Goal: Task Accomplishment & Management: Check status

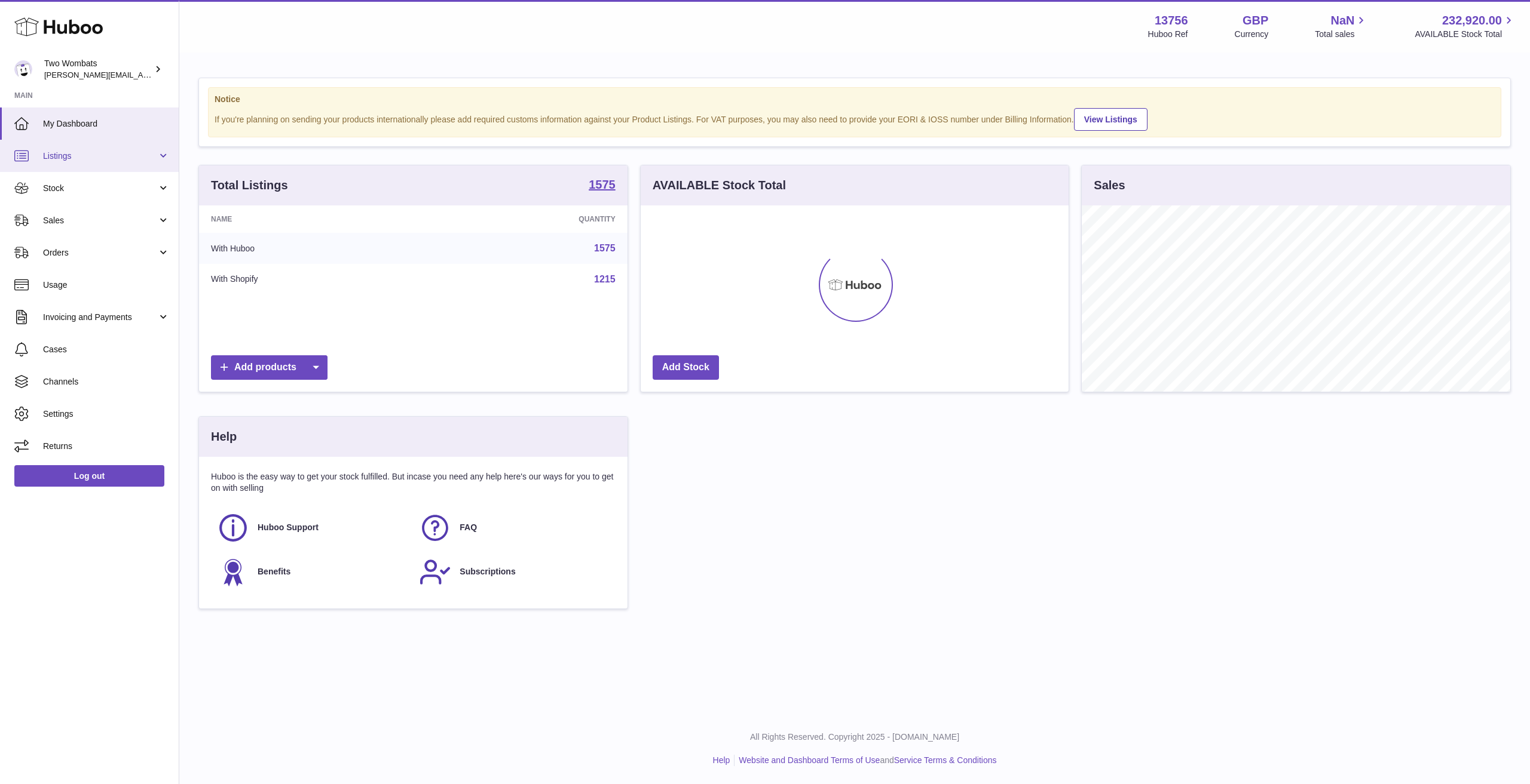
scroll to position [187, 428]
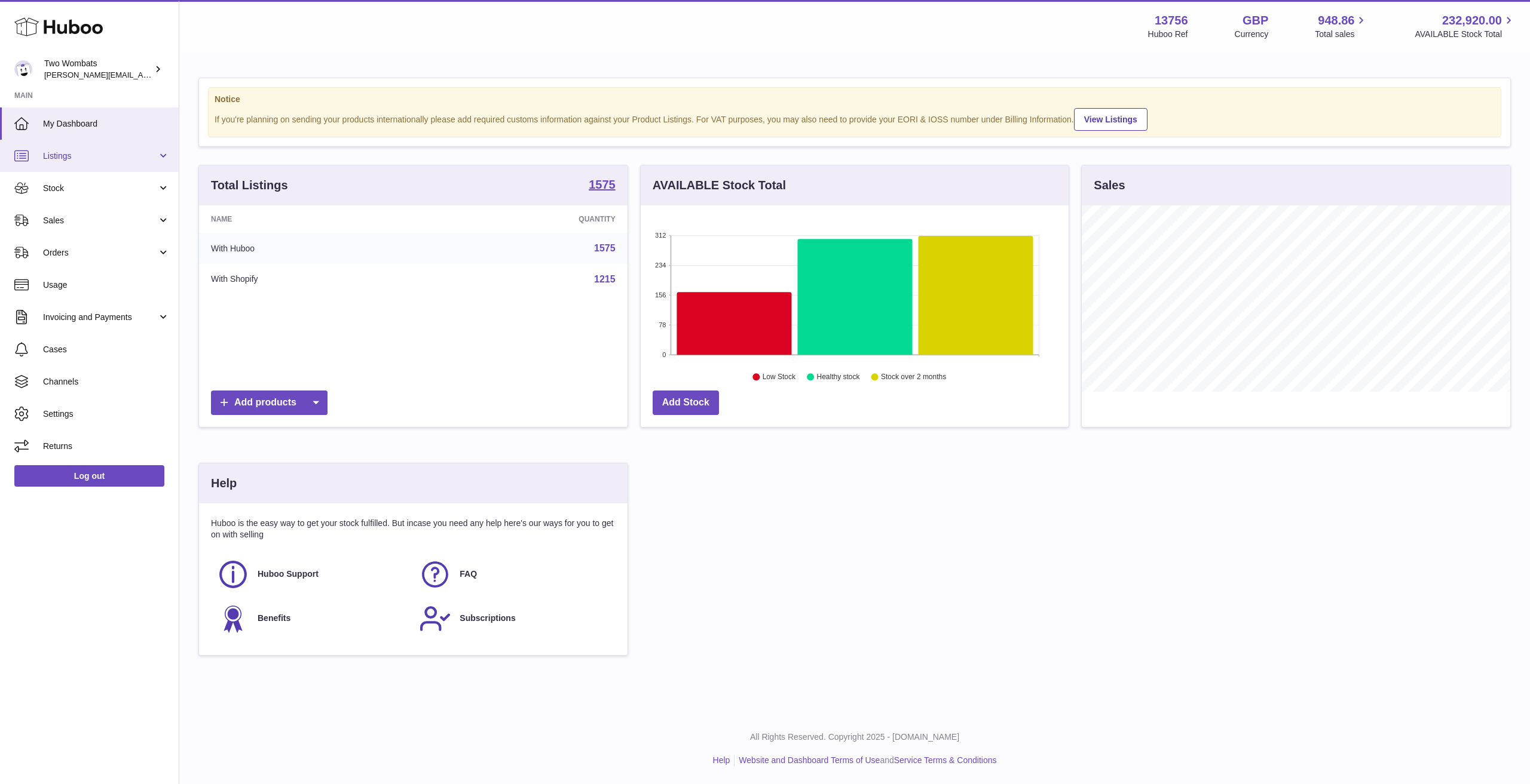
click at [118, 168] on link "Listings" at bounding box center [90, 156] width 179 height 32
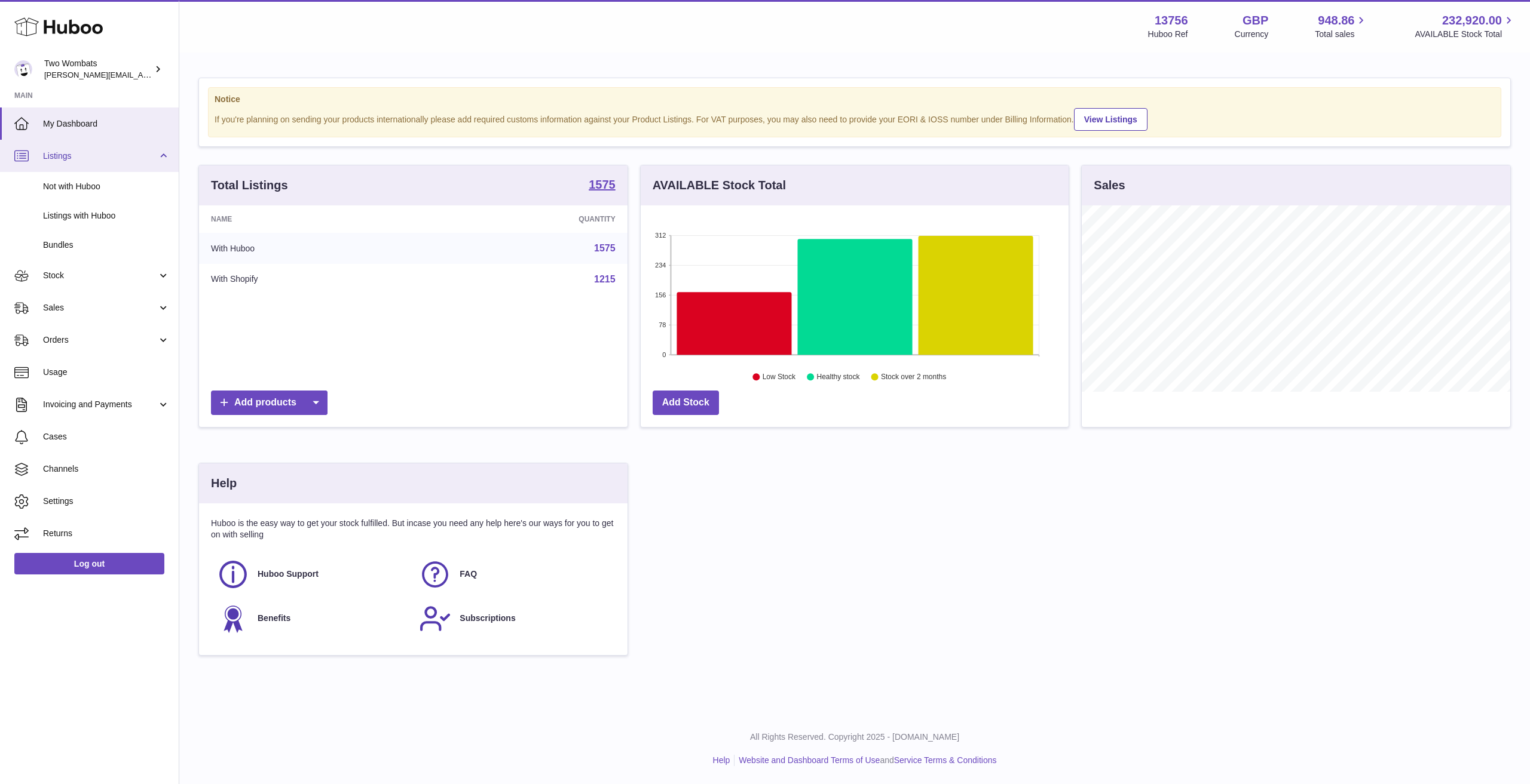
click at [107, 145] on link "Listings" at bounding box center [90, 156] width 179 height 32
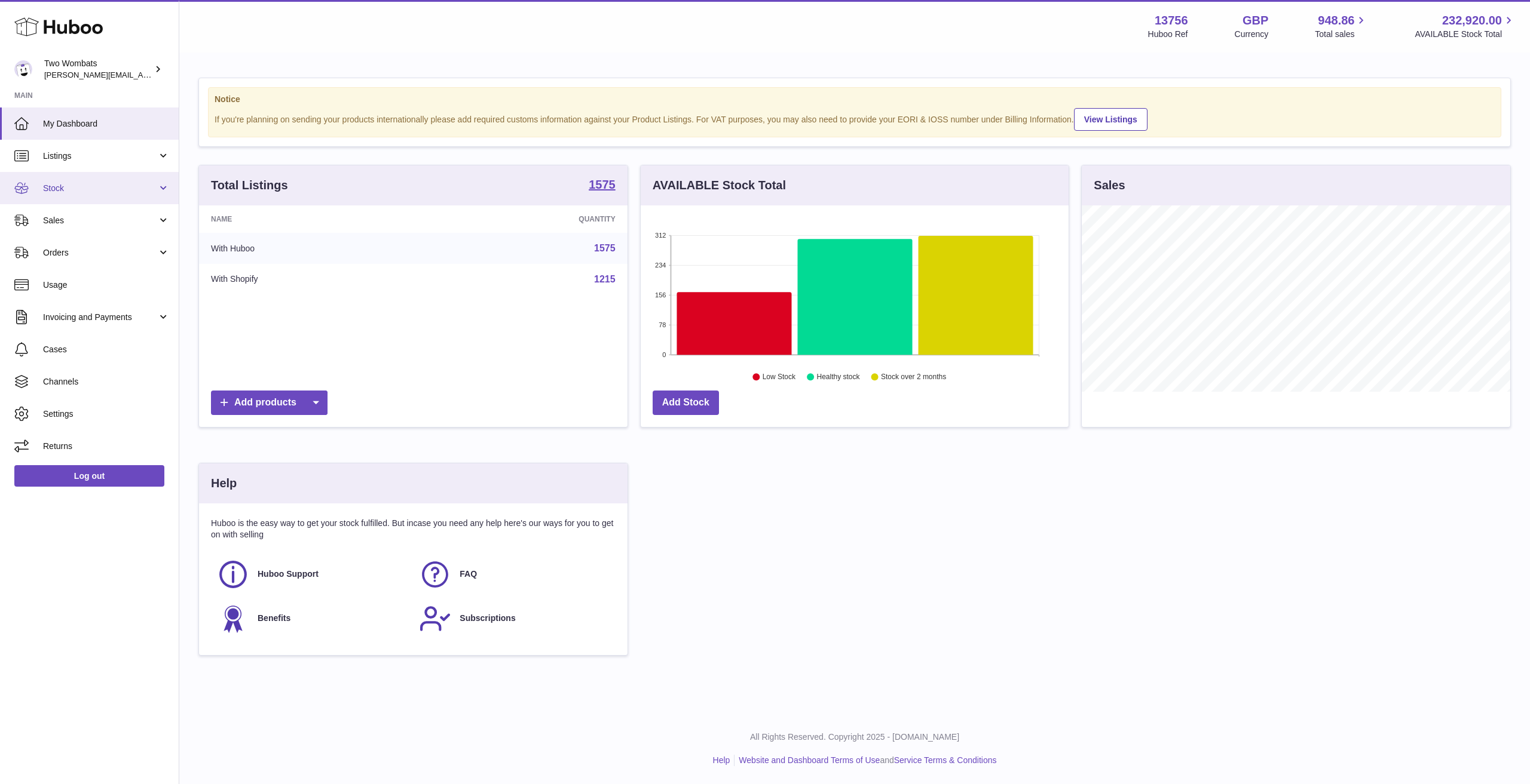
click at [84, 201] on link "Stock" at bounding box center [90, 188] width 179 height 32
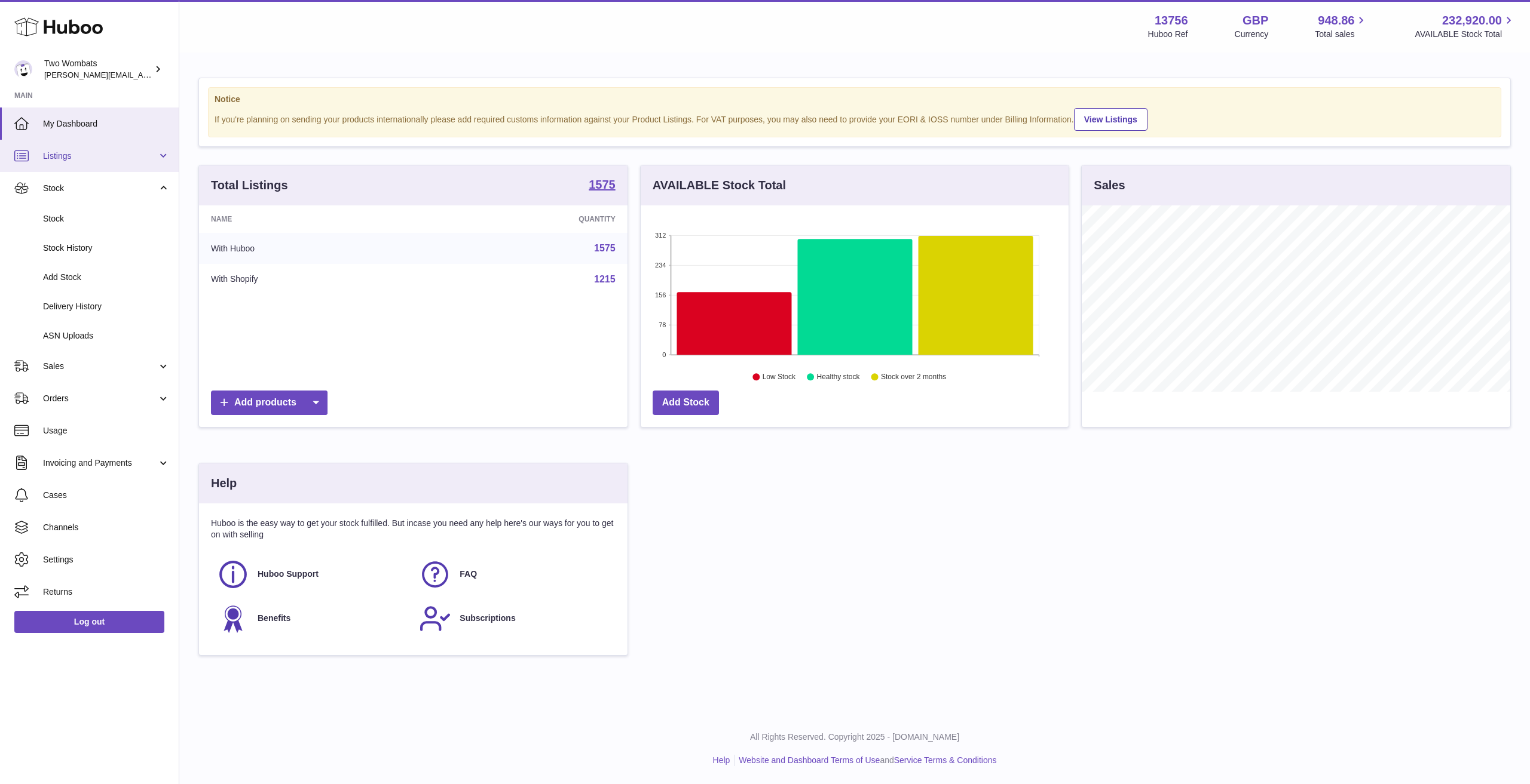
click at [98, 144] on link "Listings" at bounding box center [90, 156] width 179 height 32
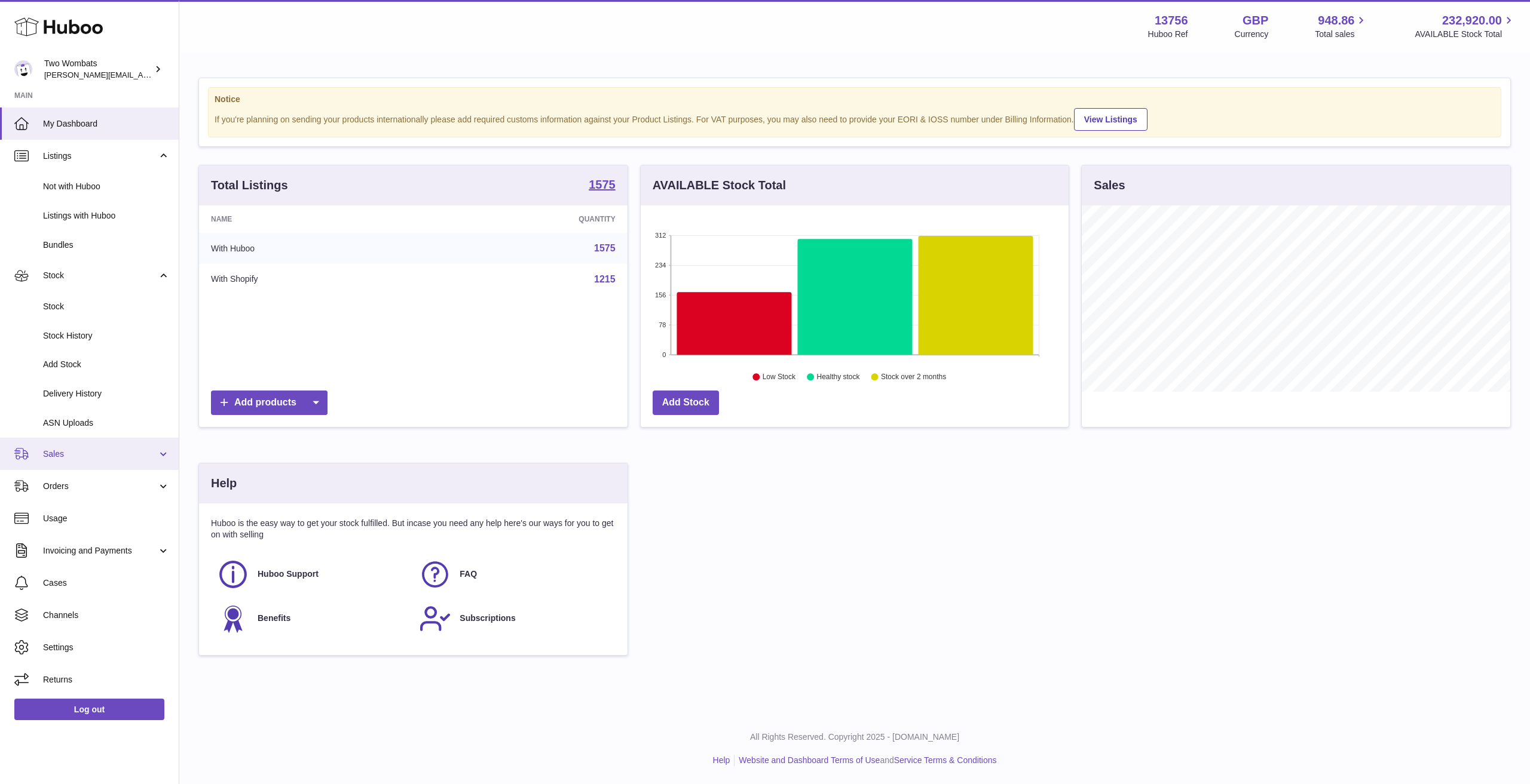
click at [77, 464] on link "Sales" at bounding box center [90, 454] width 179 height 32
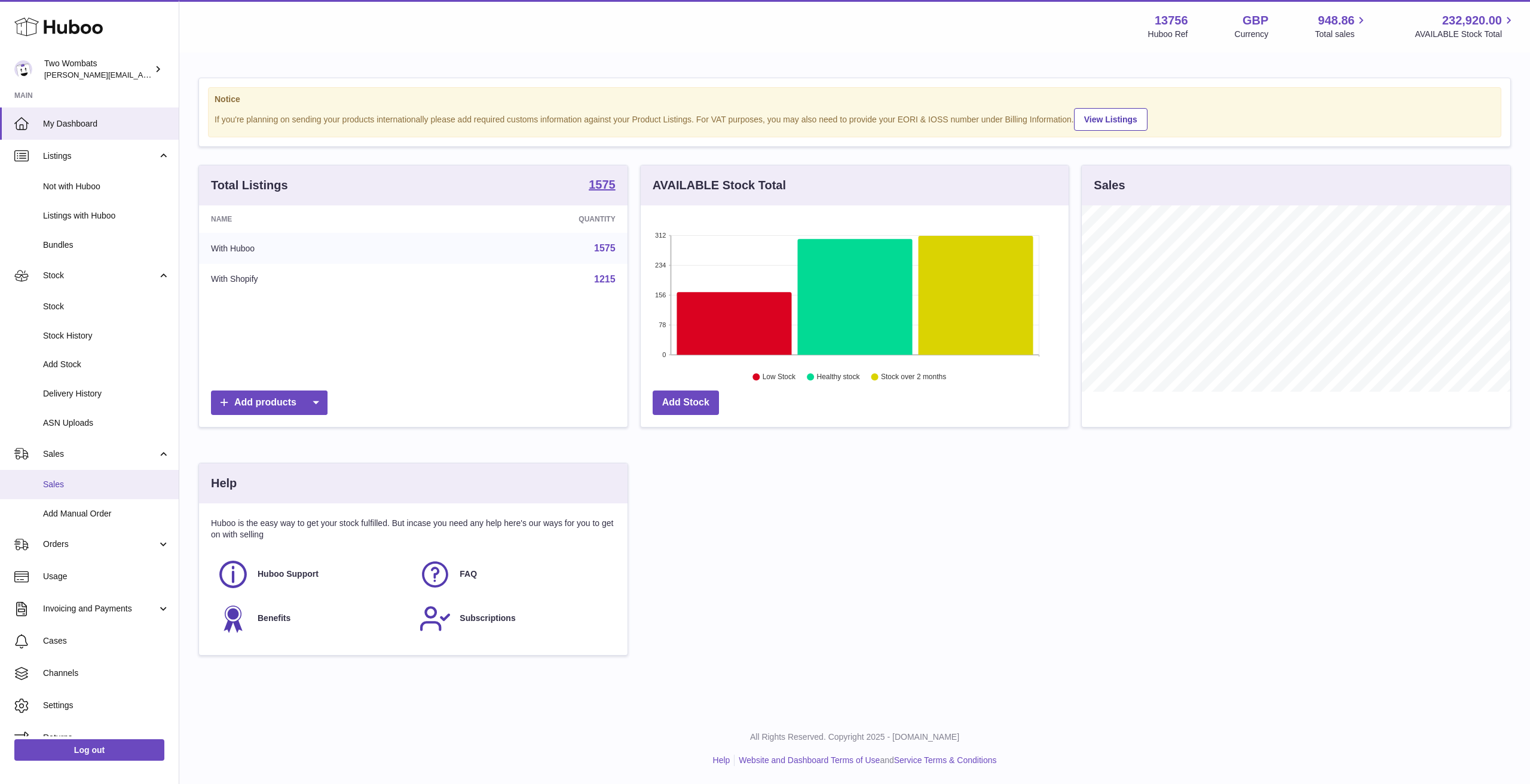
click at [75, 490] on link "Sales" at bounding box center [90, 485] width 179 height 30
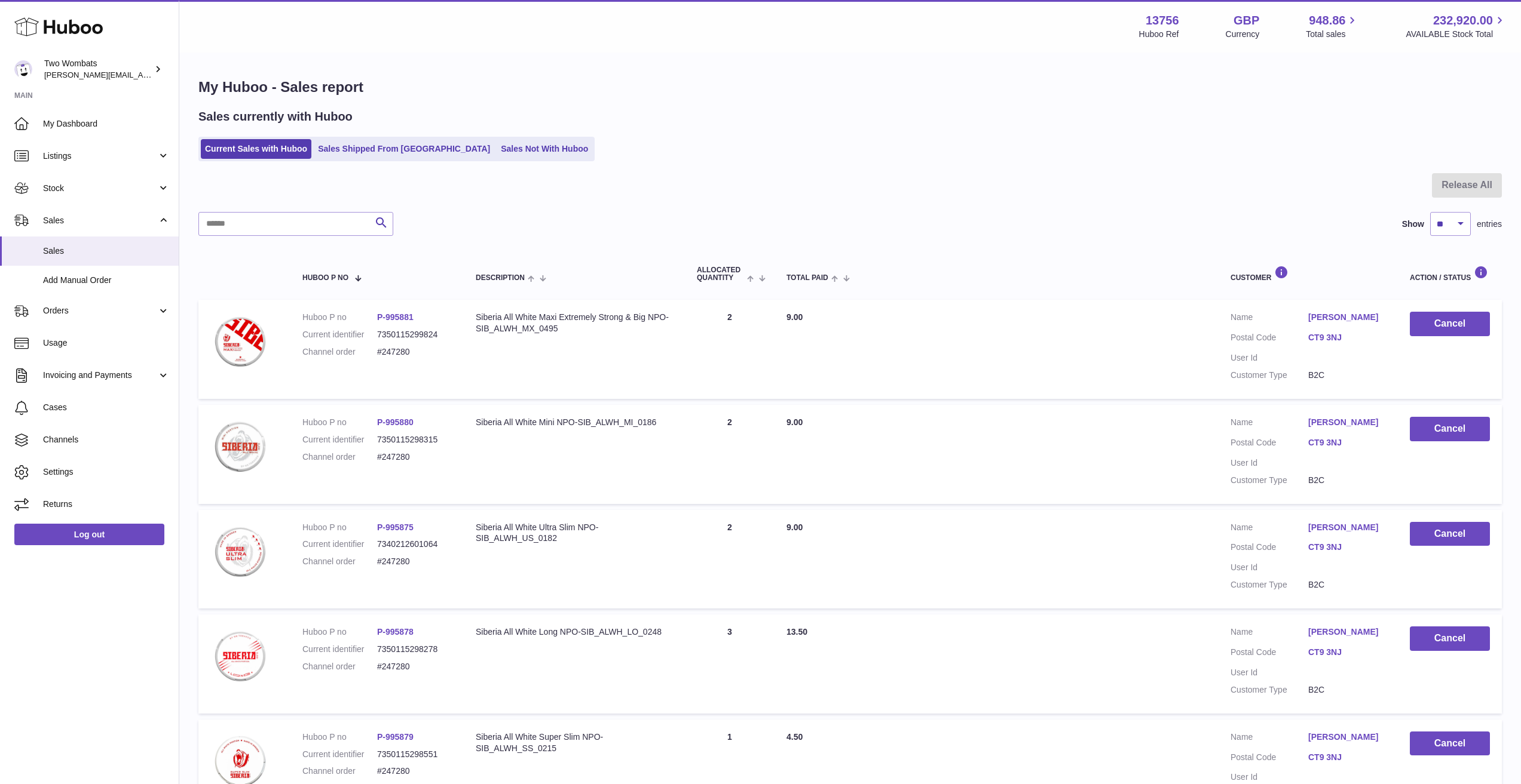
click at [475, 137] on ul "Current Sales with Huboo Sales Shipped From [GEOGRAPHIC_DATA] Sales Not With Hu…" at bounding box center [397, 149] width 396 height 25
click at [475, 138] on ul "Current Sales with Huboo Sales Shipped From [GEOGRAPHIC_DATA] Sales Not With Hu…" at bounding box center [397, 149] width 396 height 25
click at [497, 147] on link "Sales Not With Huboo" at bounding box center [545, 149] width 96 height 20
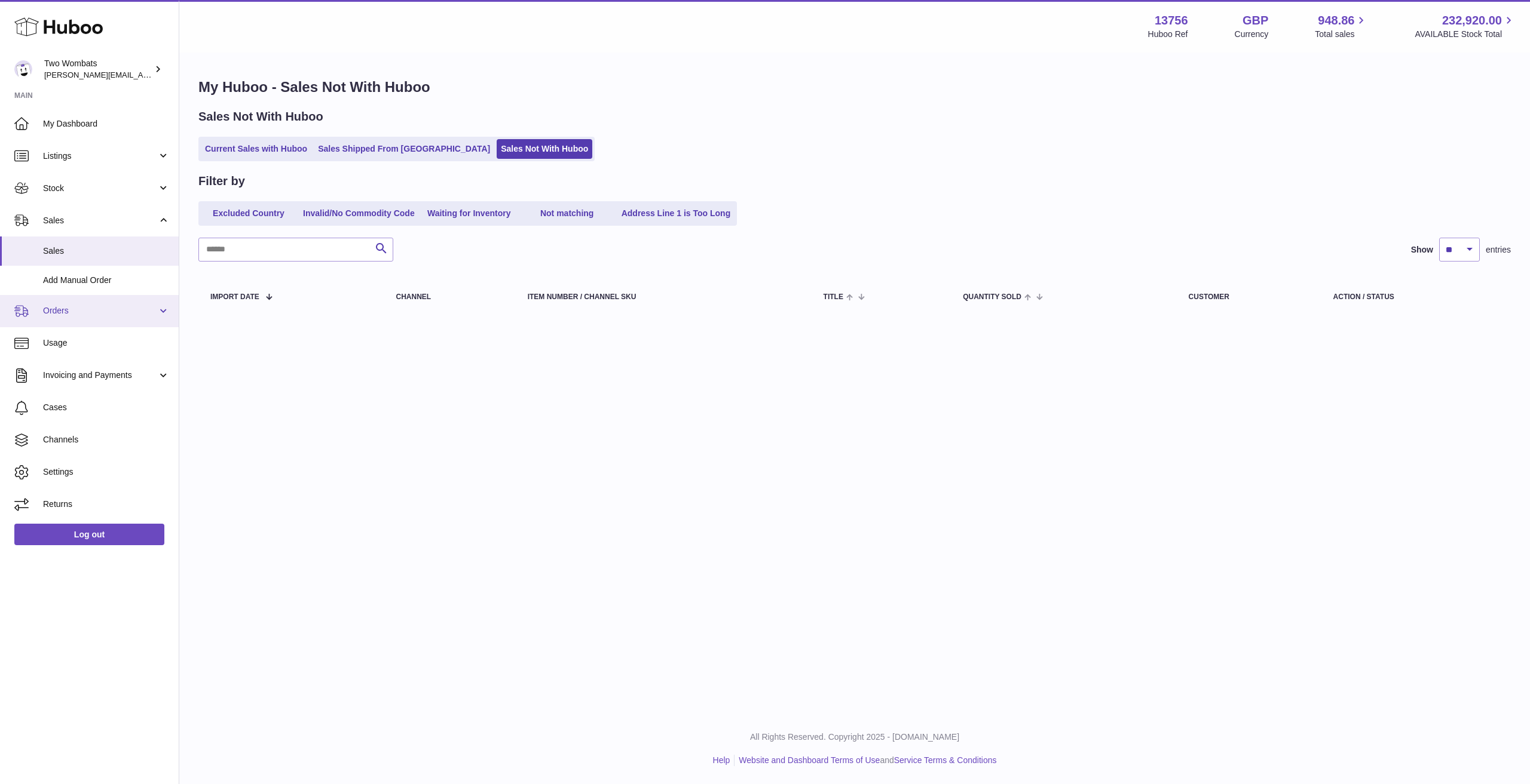
click at [98, 300] on link "Orders" at bounding box center [90, 311] width 179 height 32
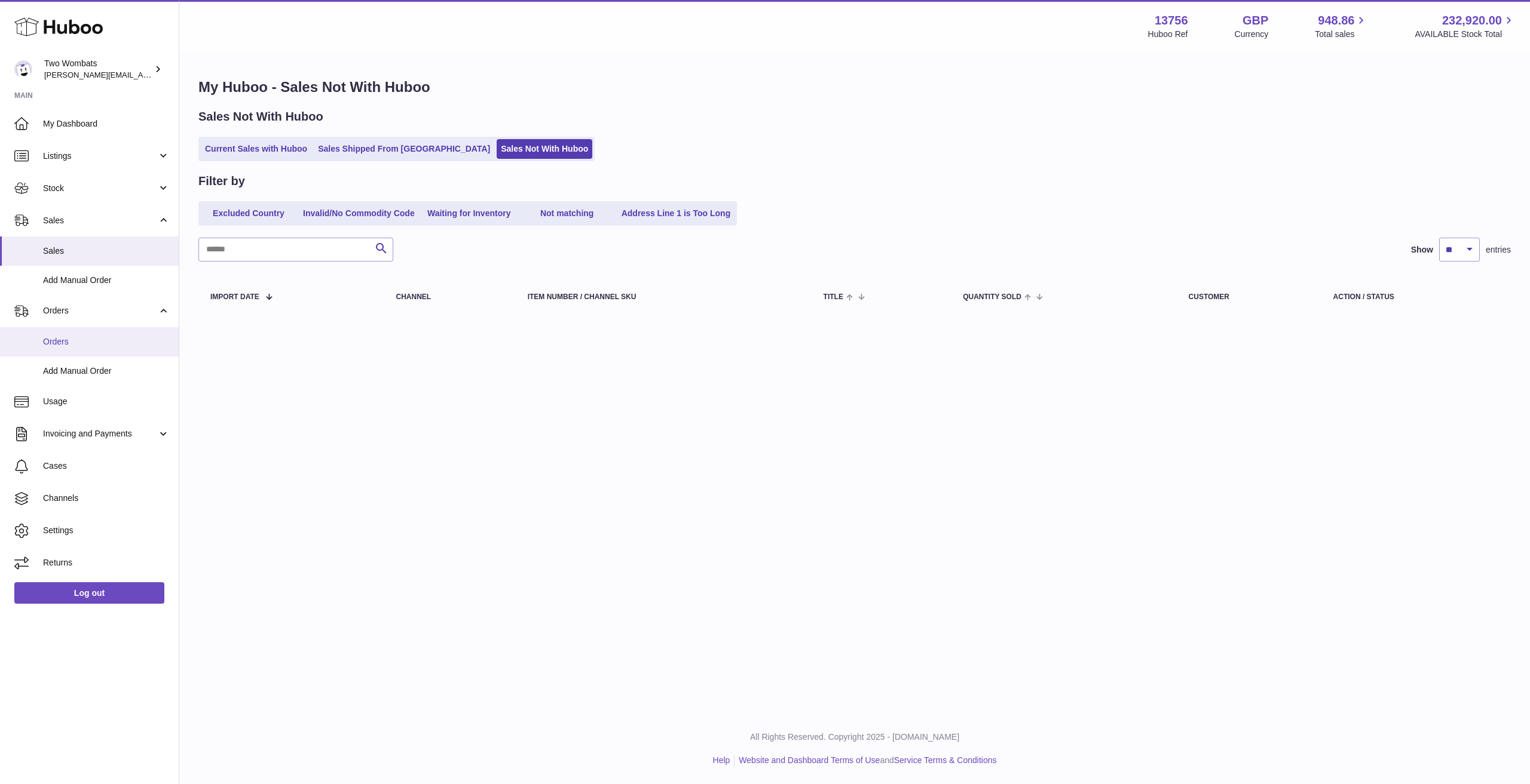
click at [90, 345] on span "Orders" at bounding box center [106, 342] width 127 height 11
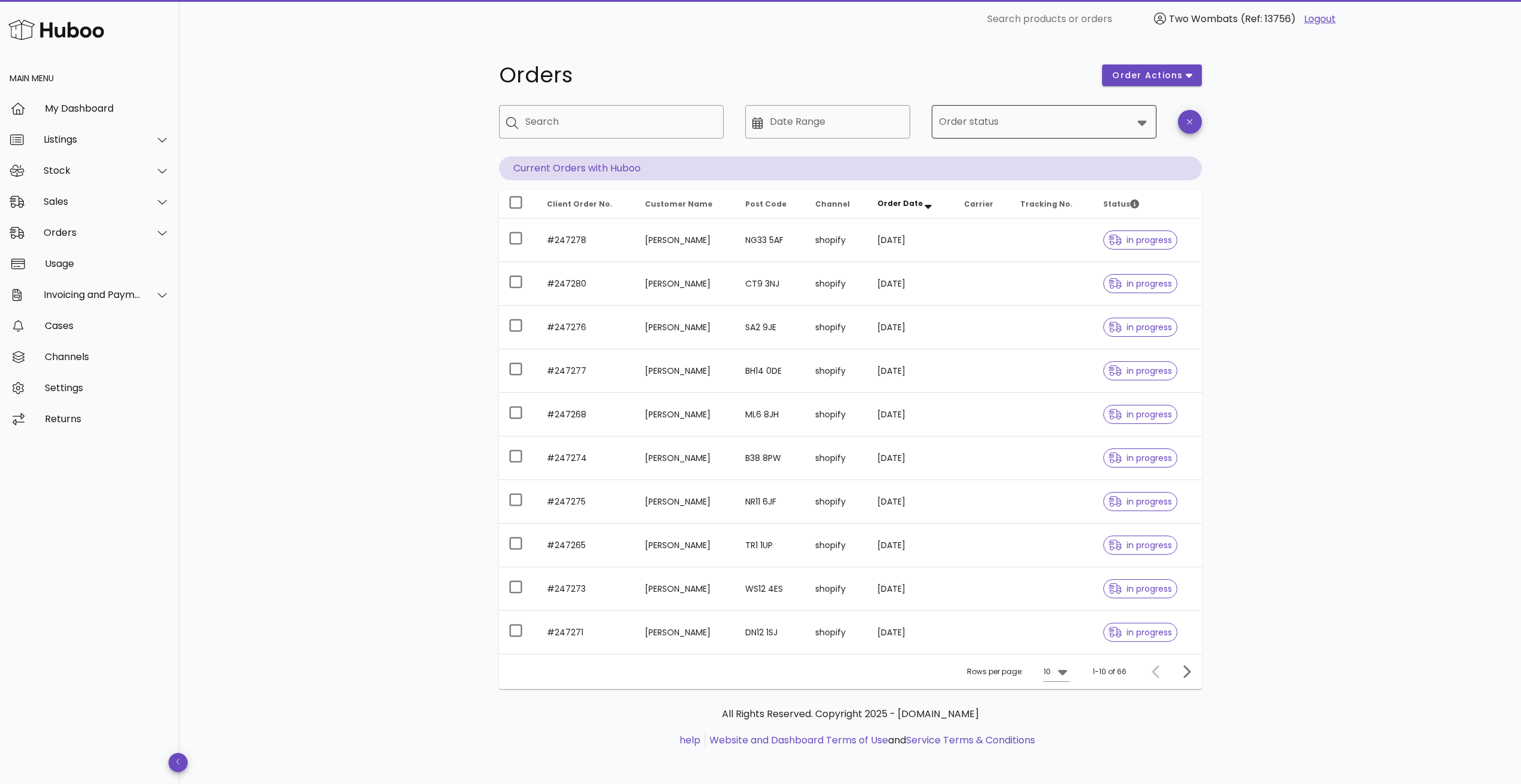
click at [1074, 120] on input "Order status" at bounding box center [1035, 121] width 194 height 19
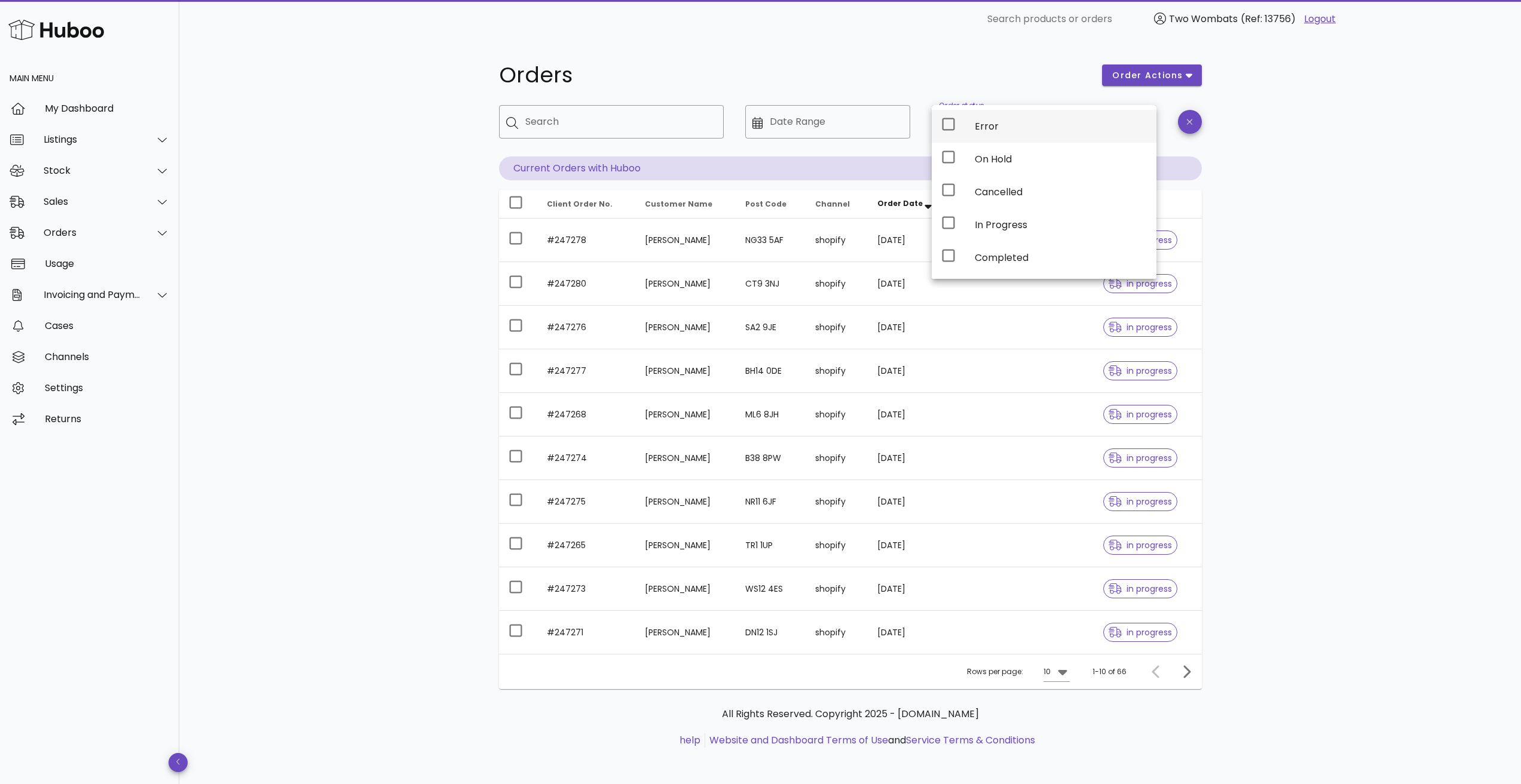
click at [967, 131] on div "Error" at bounding box center [1044, 126] width 225 height 33
click at [1287, 246] on div "Orders order actions ​ Search ​ Date Range ​ Order status Error Current Orders …" at bounding box center [850, 412] width 1342 height 748
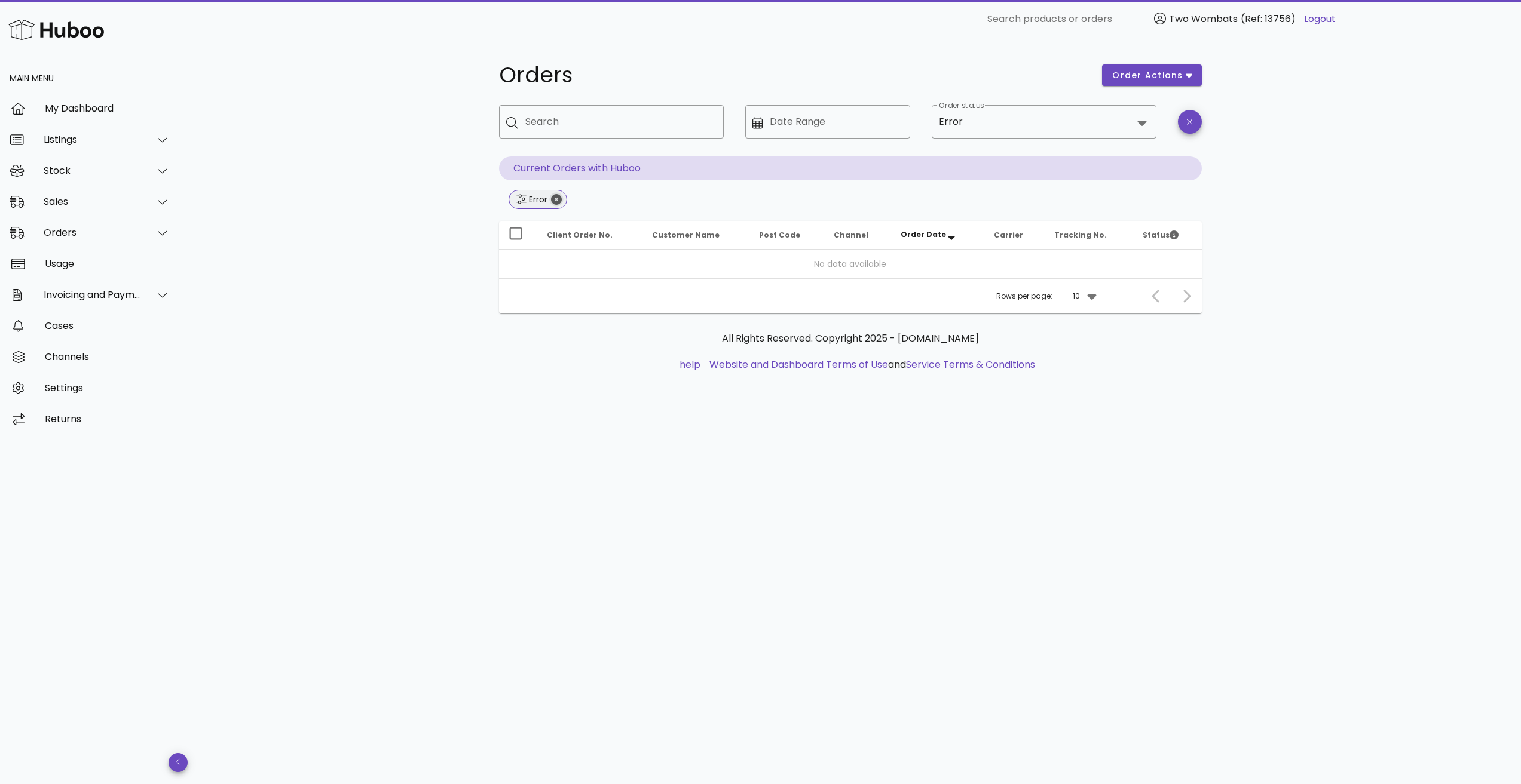
click at [551, 199] on icon "Close" at bounding box center [556, 199] width 11 height 11
click at [995, 127] on input "Order status" at bounding box center [1048, 121] width 167 height 19
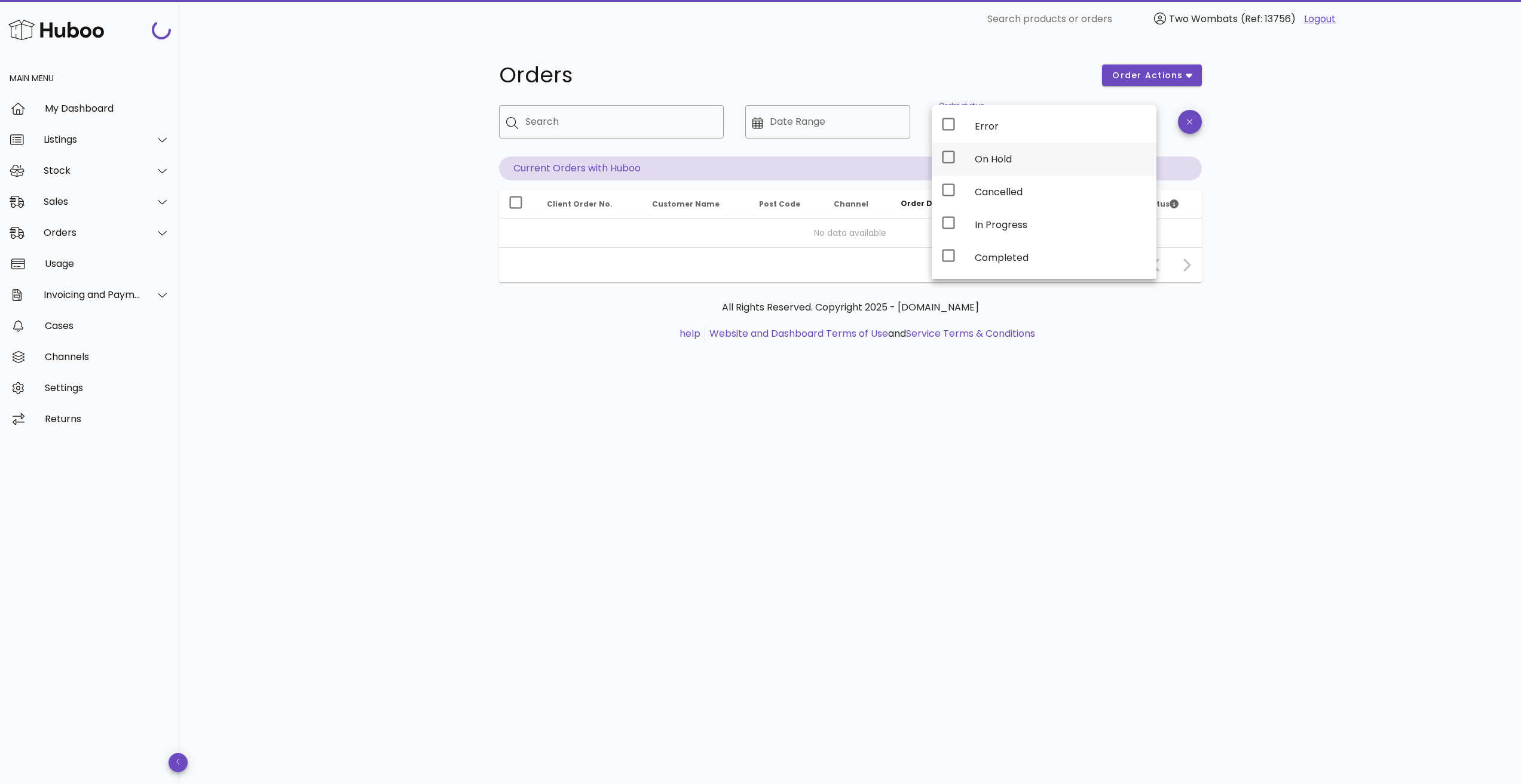
click at [956, 159] on div "On Hold" at bounding box center [1044, 159] width 225 height 33
click at [1417, 282] on div "Orders order actions ​ Search ​ Date Range ​ Order status On Hold Current Order…" at bounding box center [850, 411] width 1342 height 746
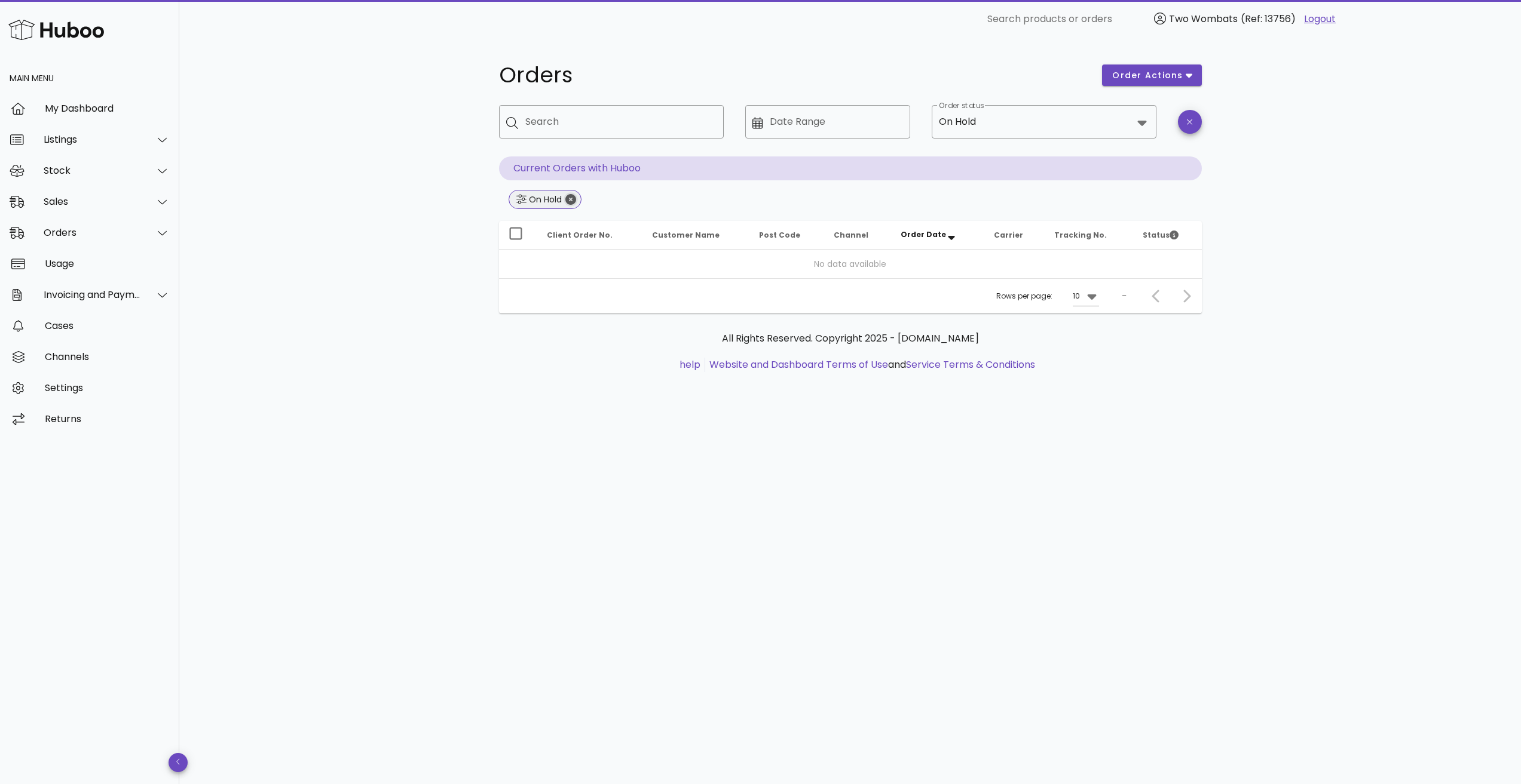
click at [569, 199] on icon "Close" at bounding box center [570, 199] width 11 height 11
